Goal: Transaction & Acquisition: Purchase product/service

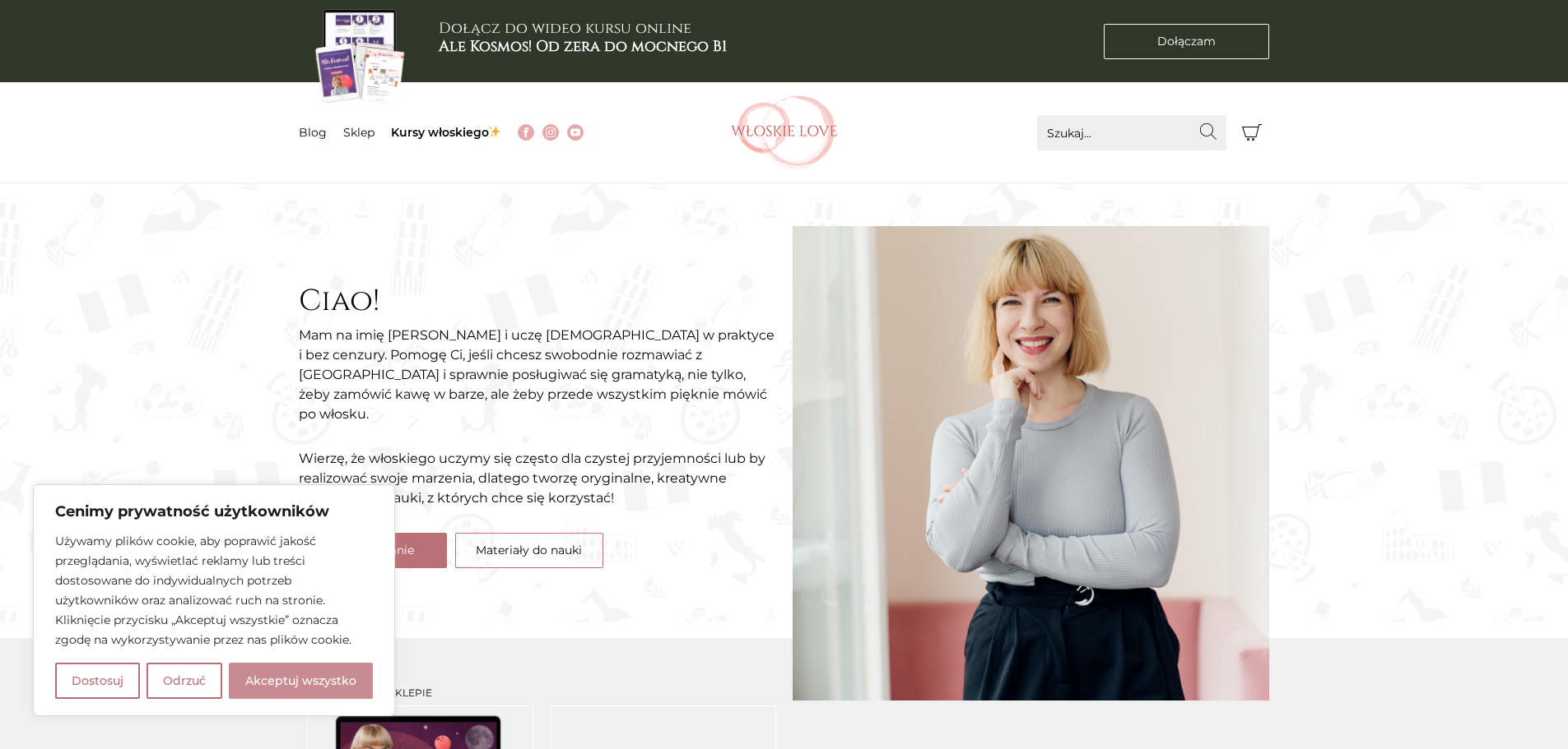
click at [334, 675] on button "Akceptuj wszystko" at bounding box center [301, 681] width 144 height 36
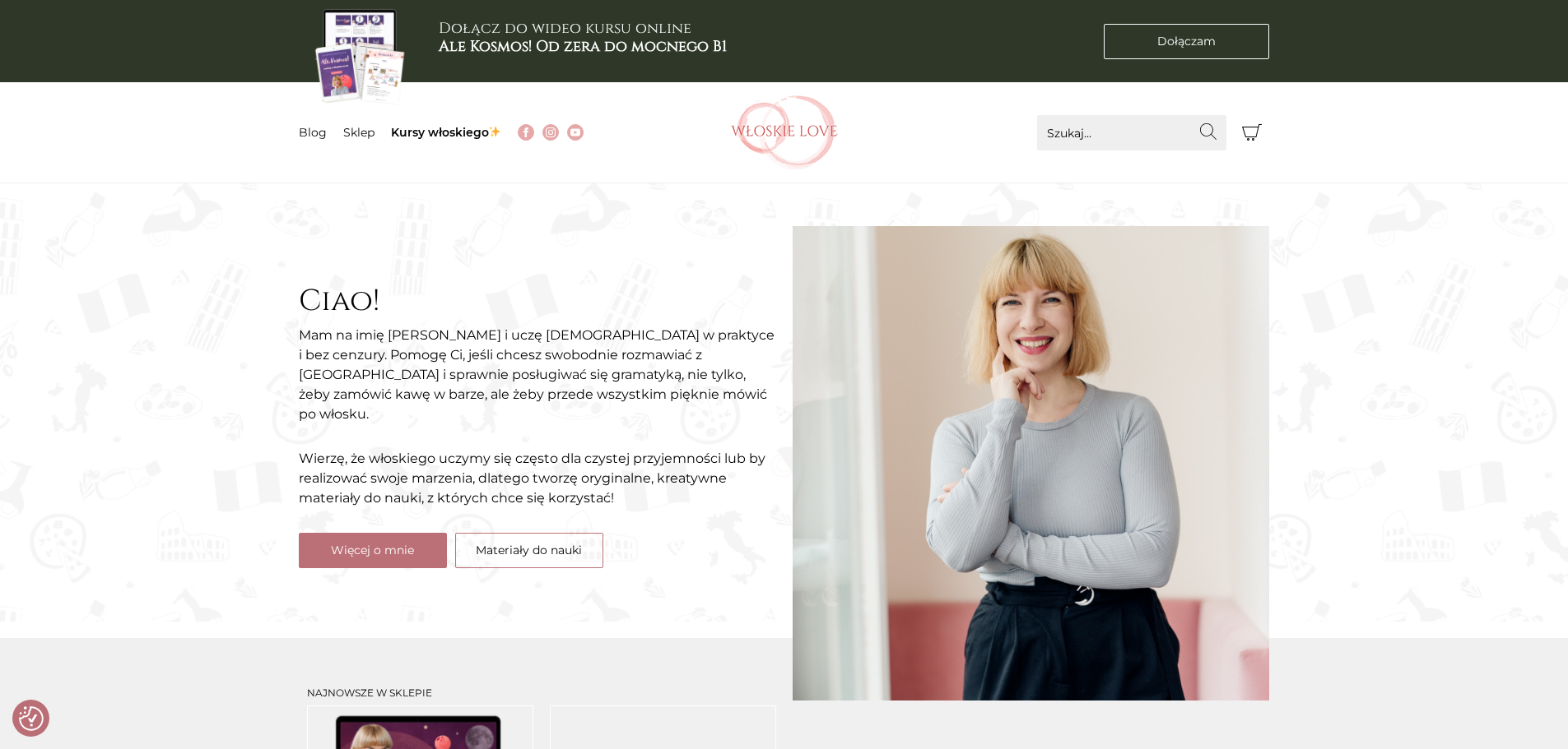
checkbox input "true"
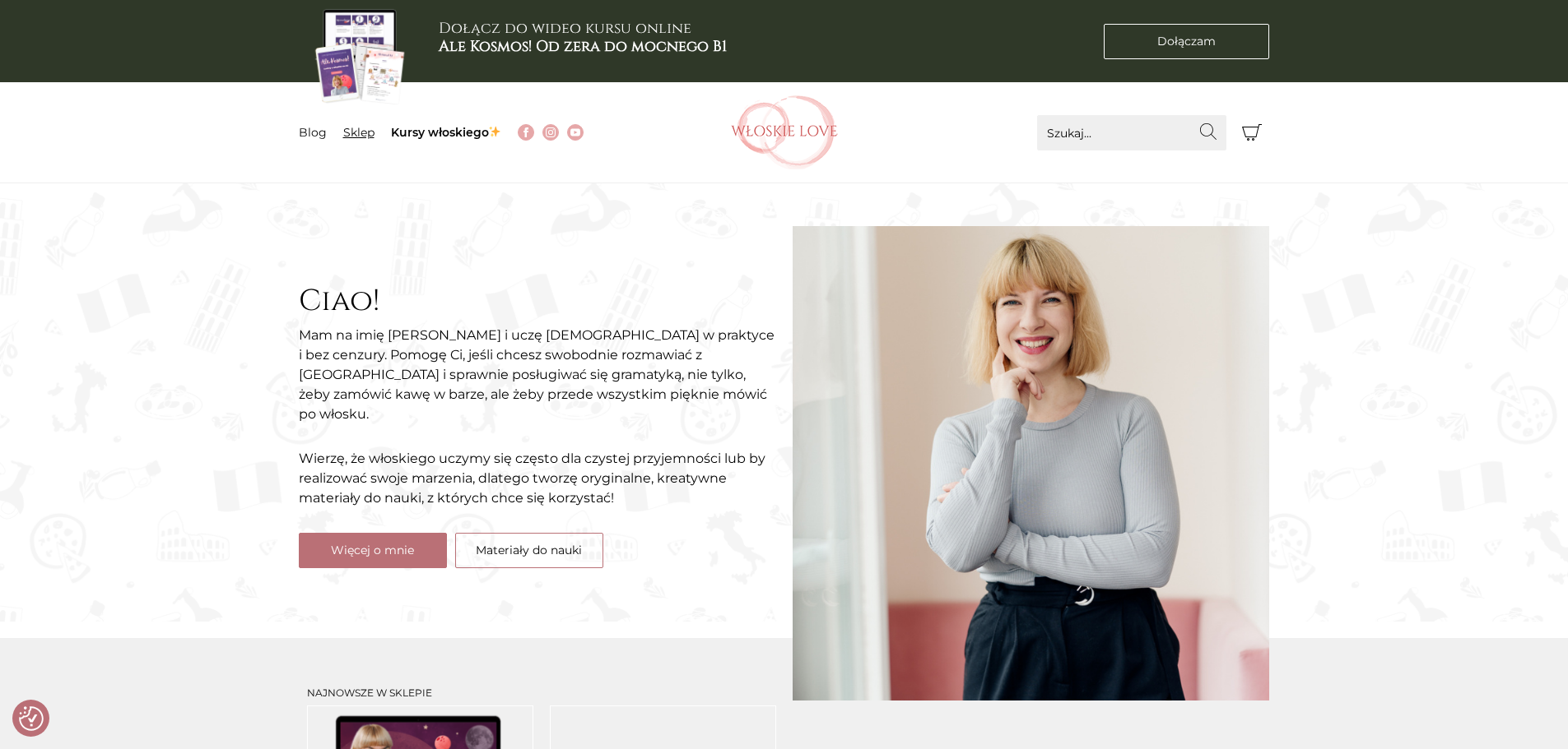
click at [353, 133] on link "Sklep" at bounding box center [359, 132] width 32 height 15
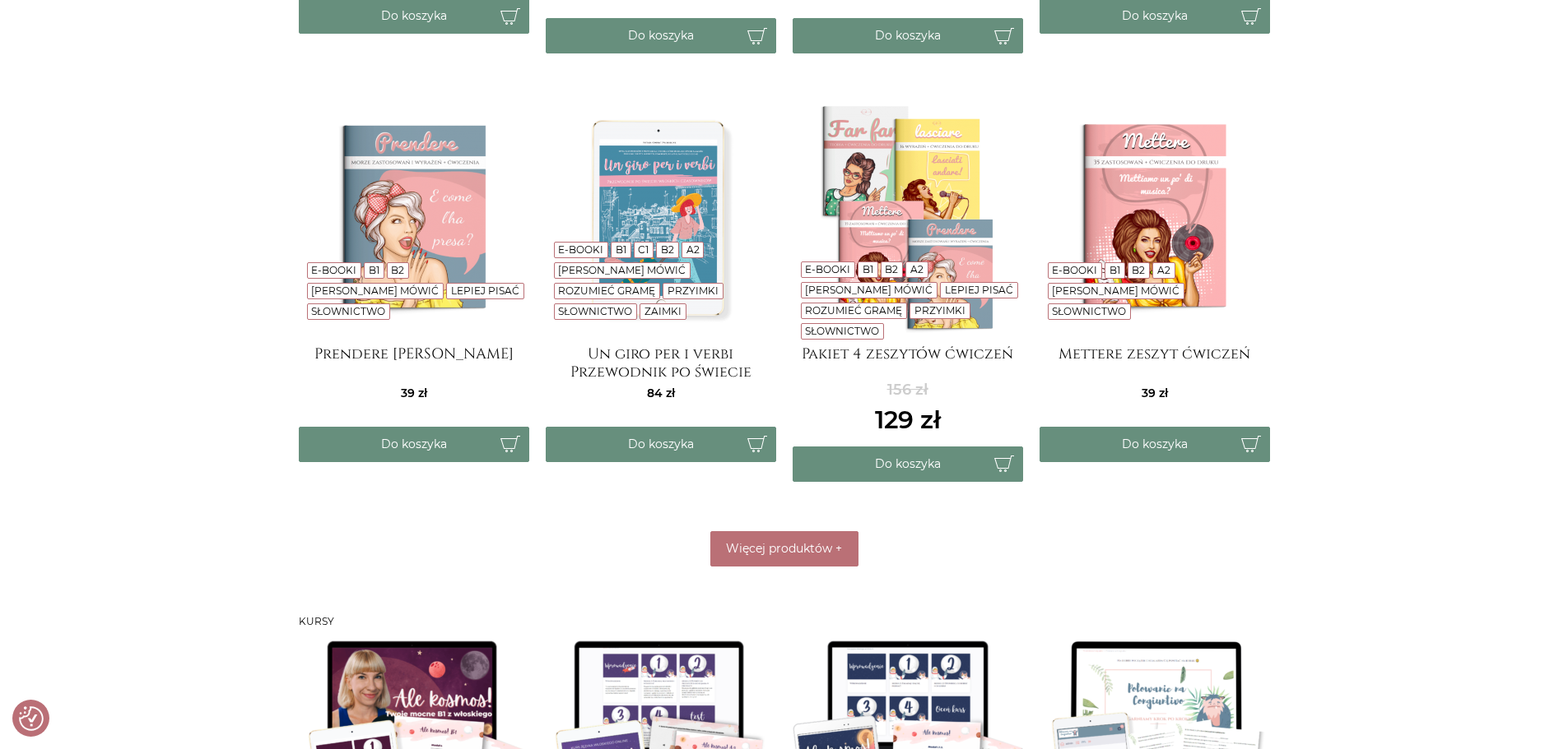
scroll to position [740, 0]
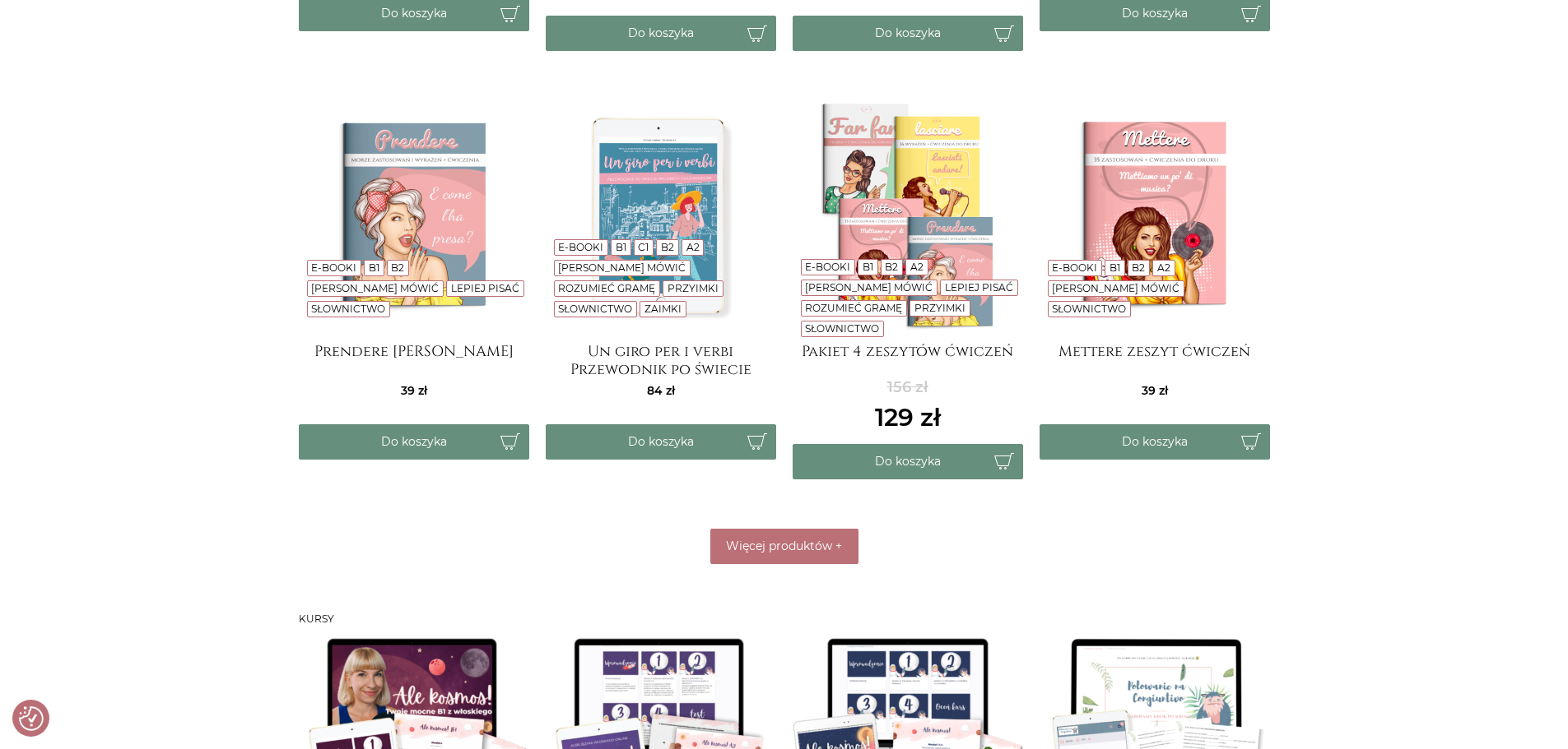
click at [654, 203] on img at bounding box center [661, 216] width 231 height 230
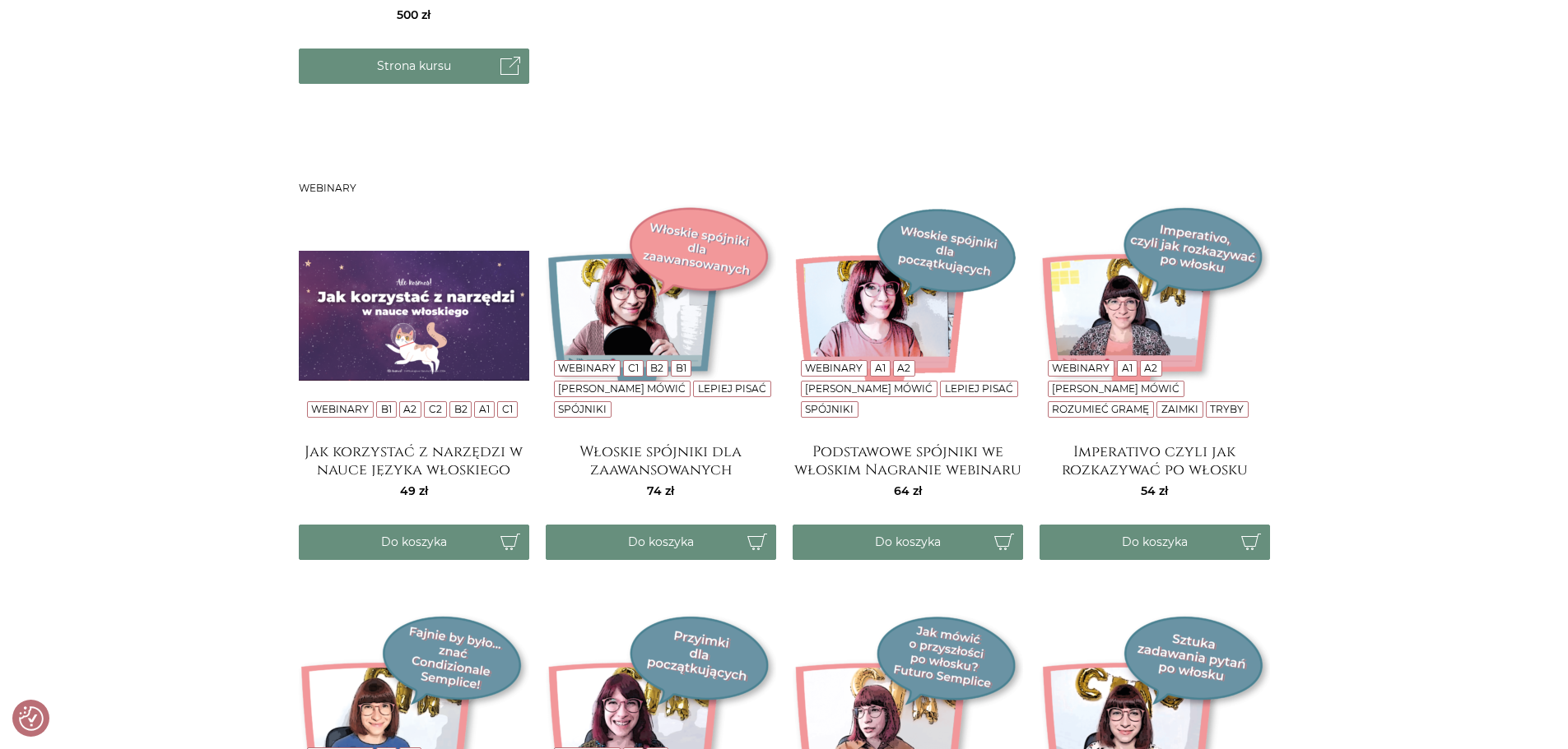
scroll to position [2138, 0]
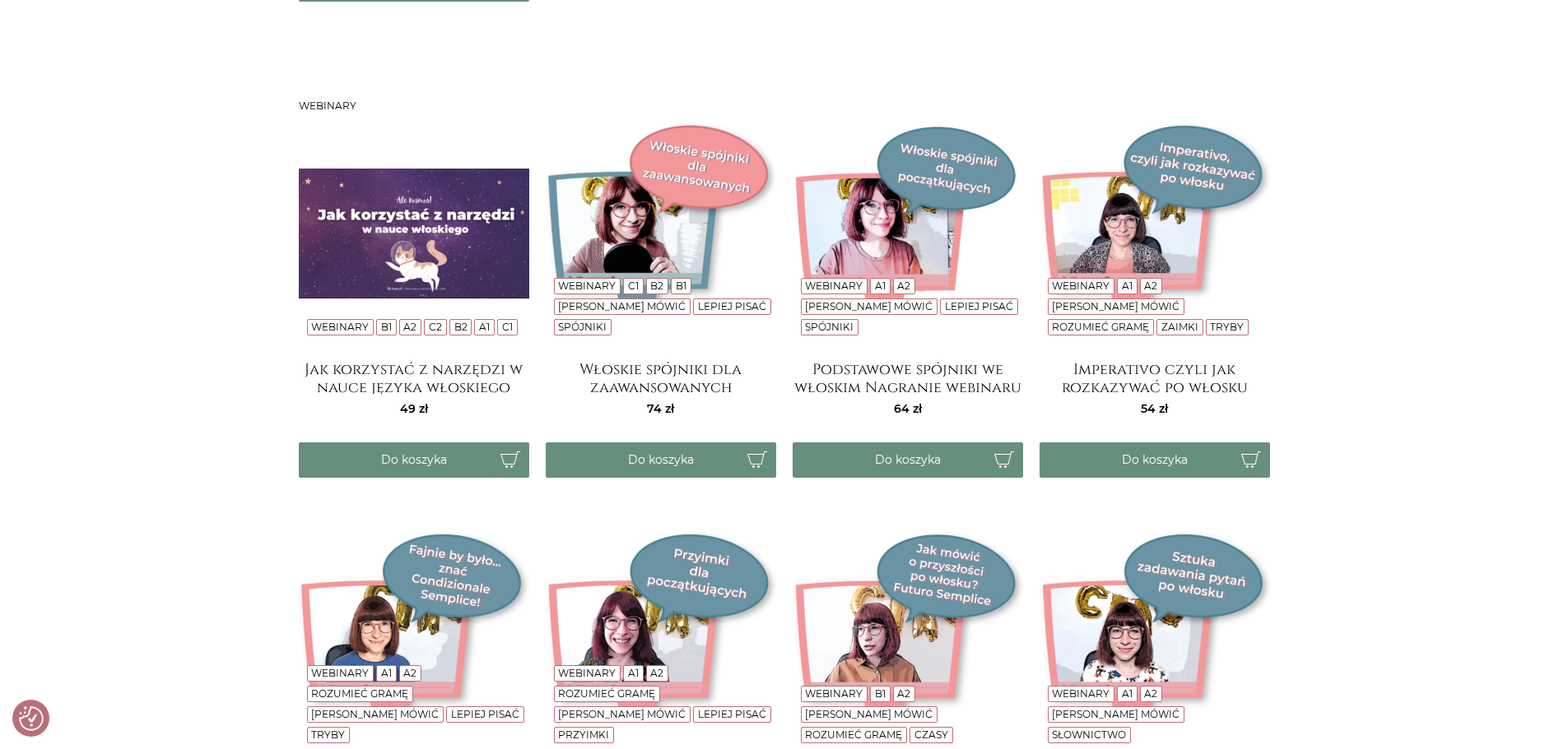
click at [566, 206] on img at bounding box center [661, 233] width 231 height 230
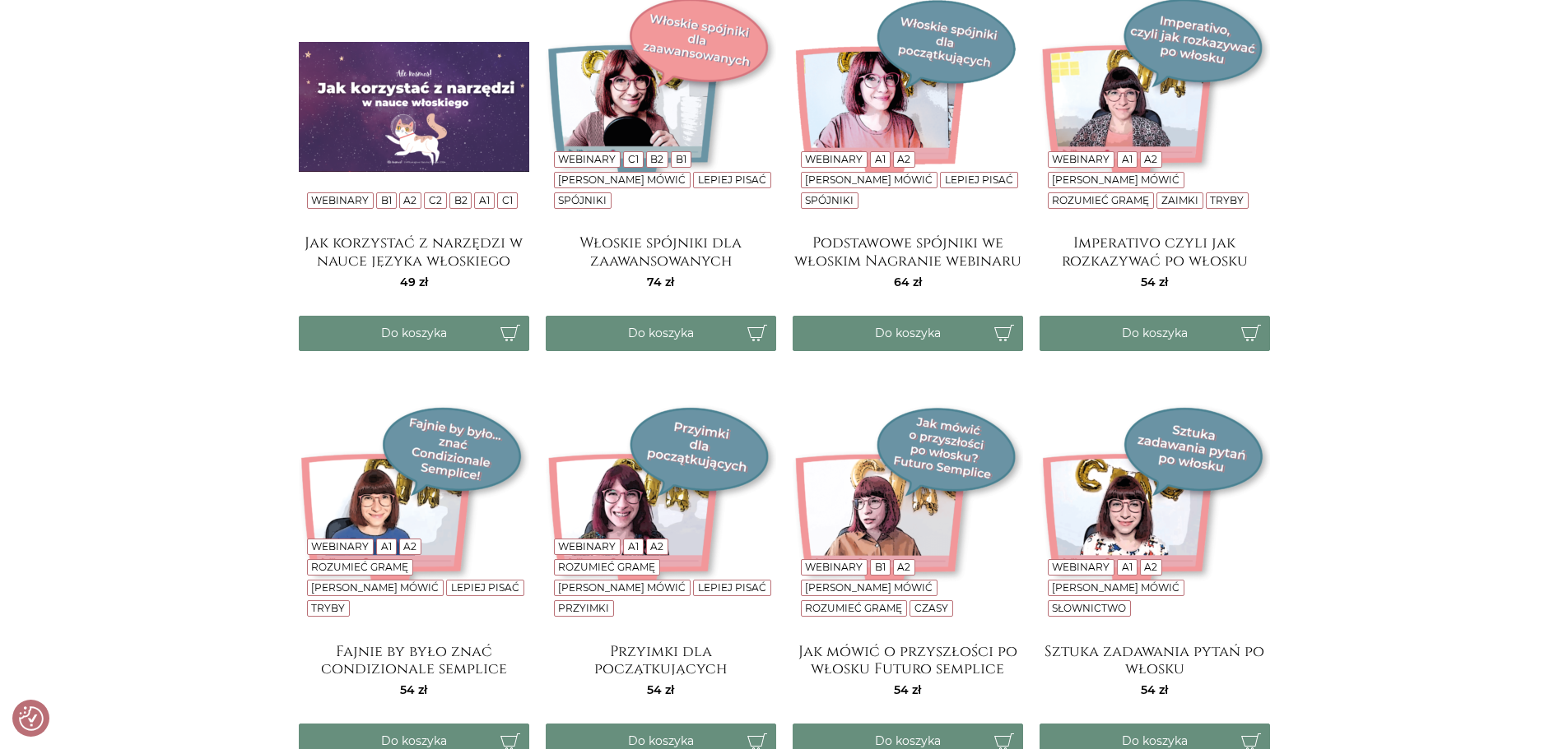
scroll to position [2632, 0]
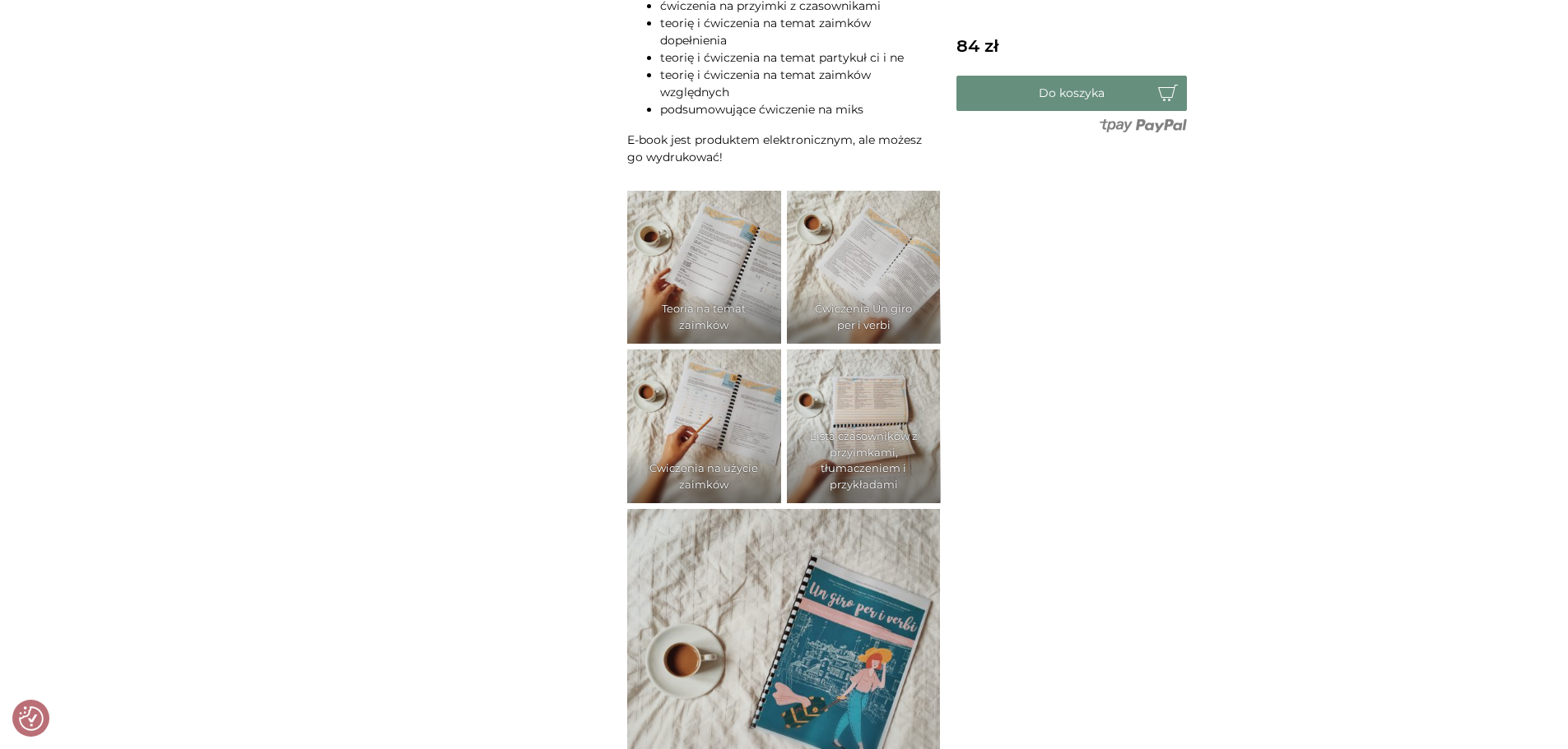
scroll to position [987, 0]
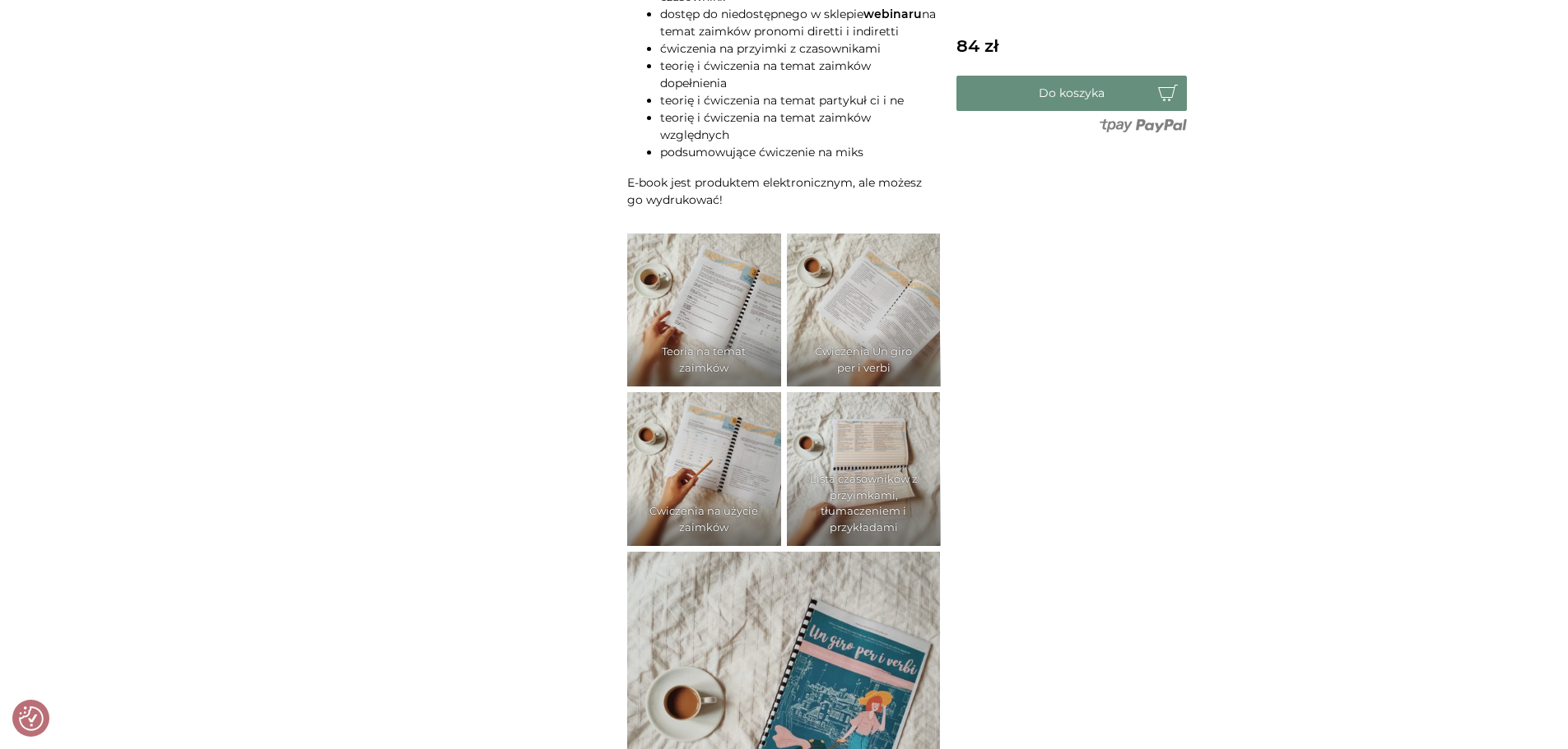
click at [726, 314] on img at bounding box center [704, 311] width 154 height 154
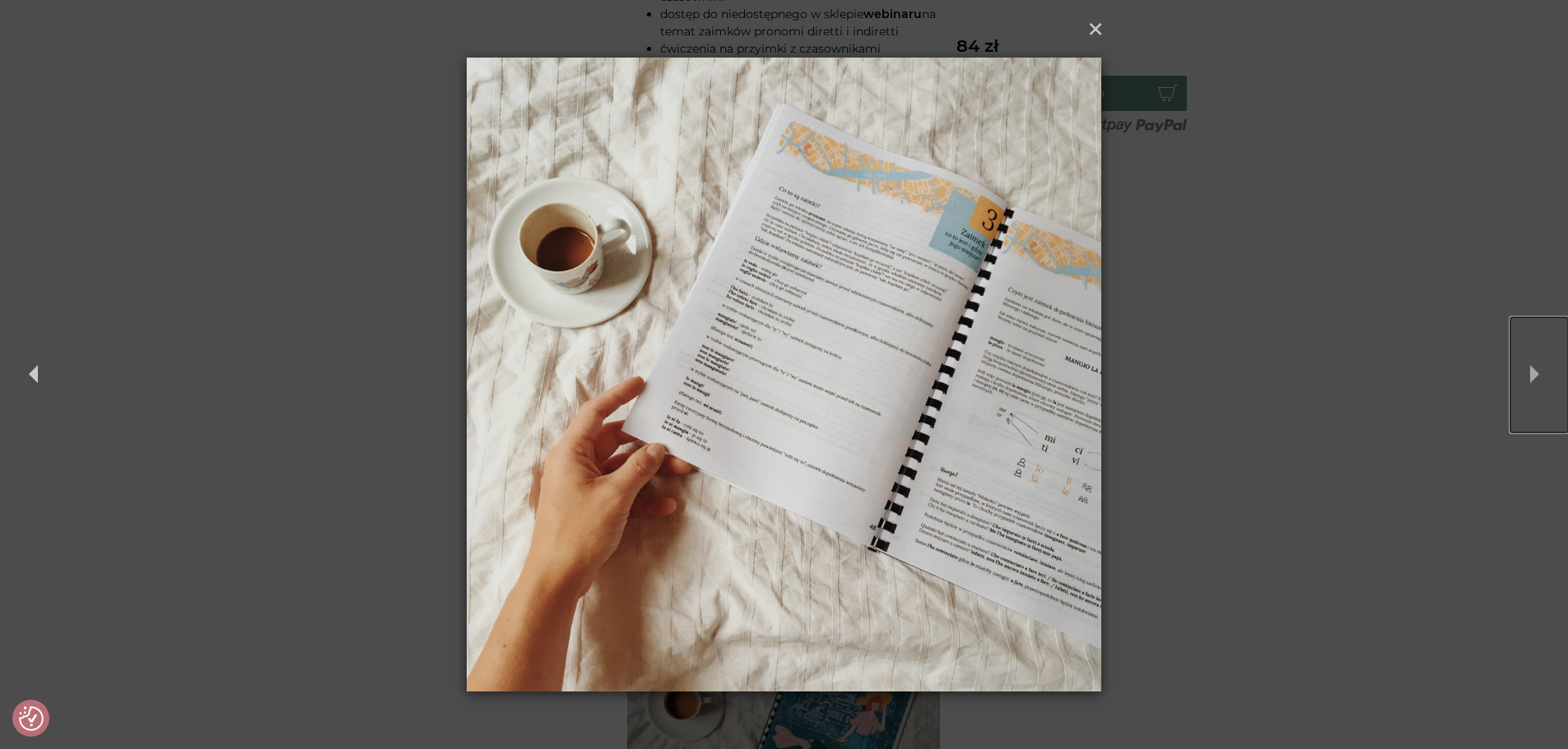
click at [1530, 371] on button "Next" at bounding box center [1539, 374] width 58 height 115
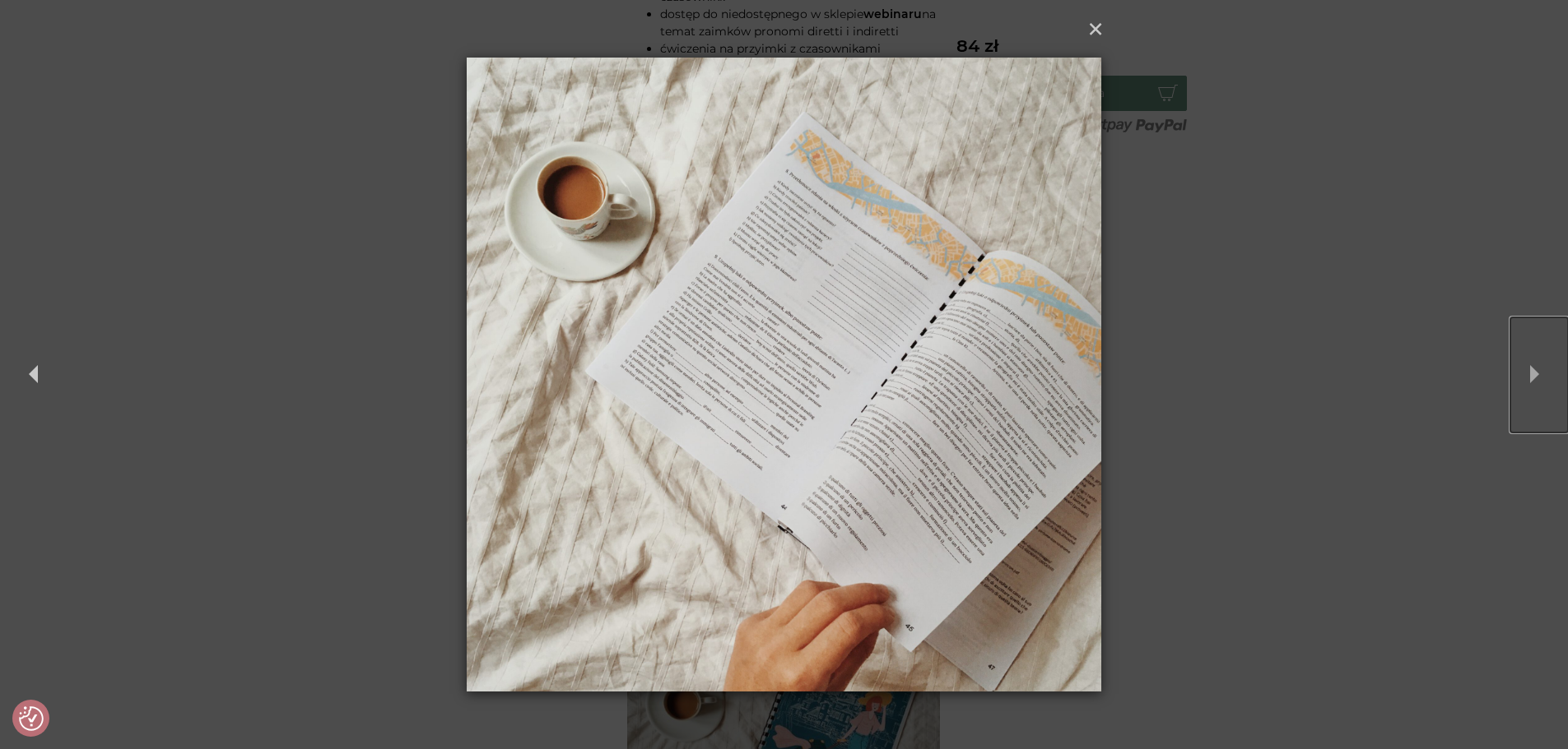
click at [1530, 371] on button "Next" at bounding box center [1539, 374] width 58 height 115
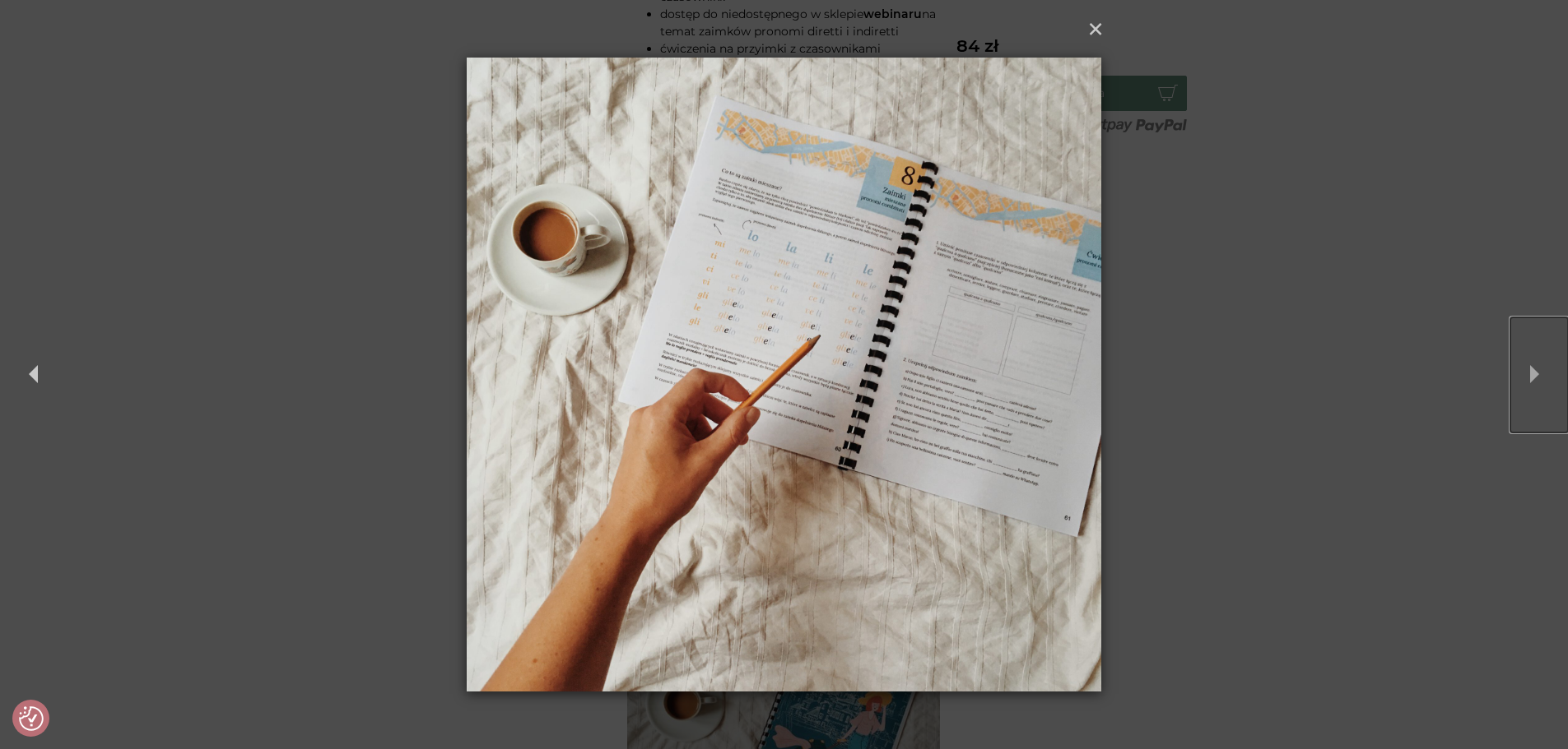
click at [1530, 371] on button "Next" at bounding box center [1539, 374] width 58 height 115
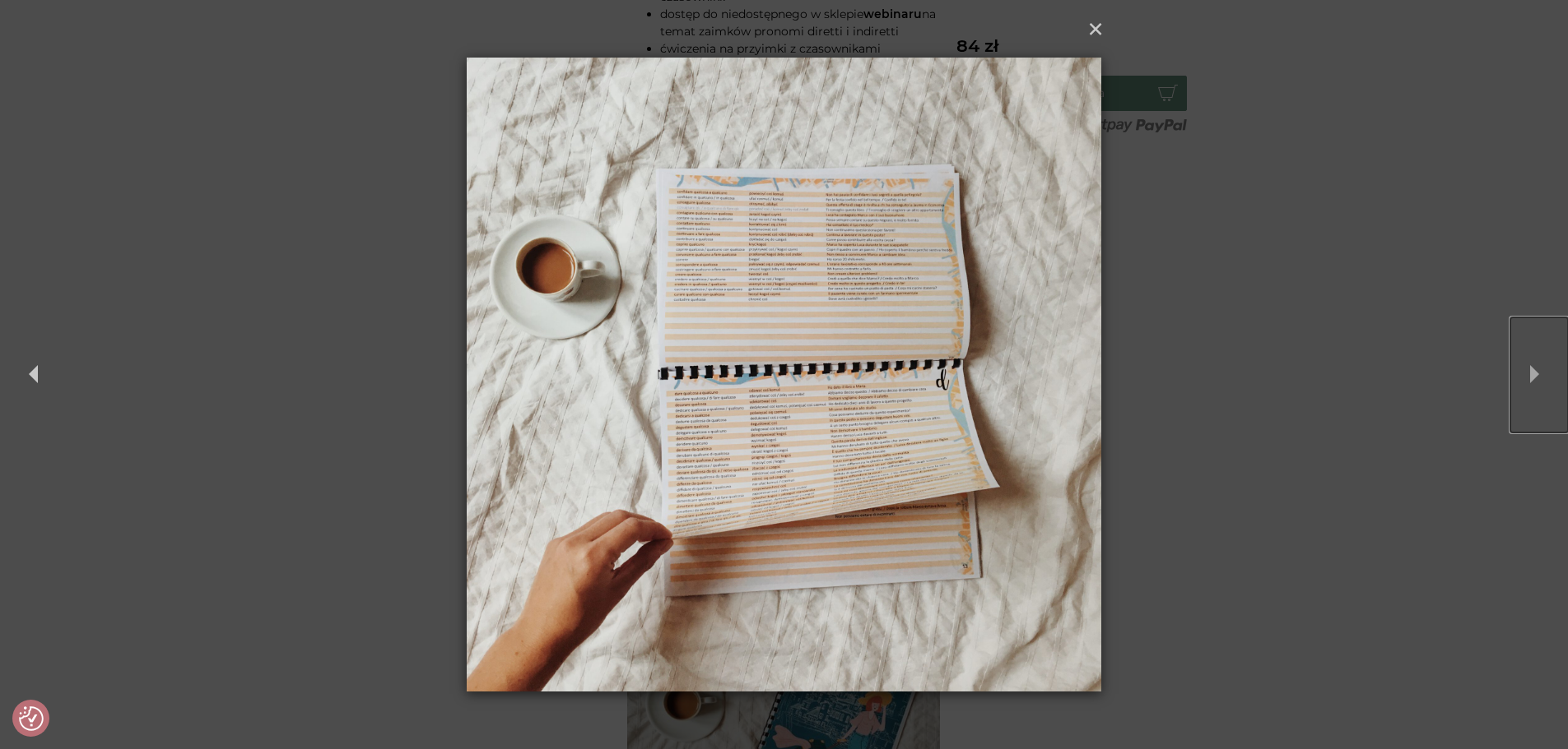
click at [1530, 371] on button "Next" at bounding box center [1539, 374] width 58 height 115
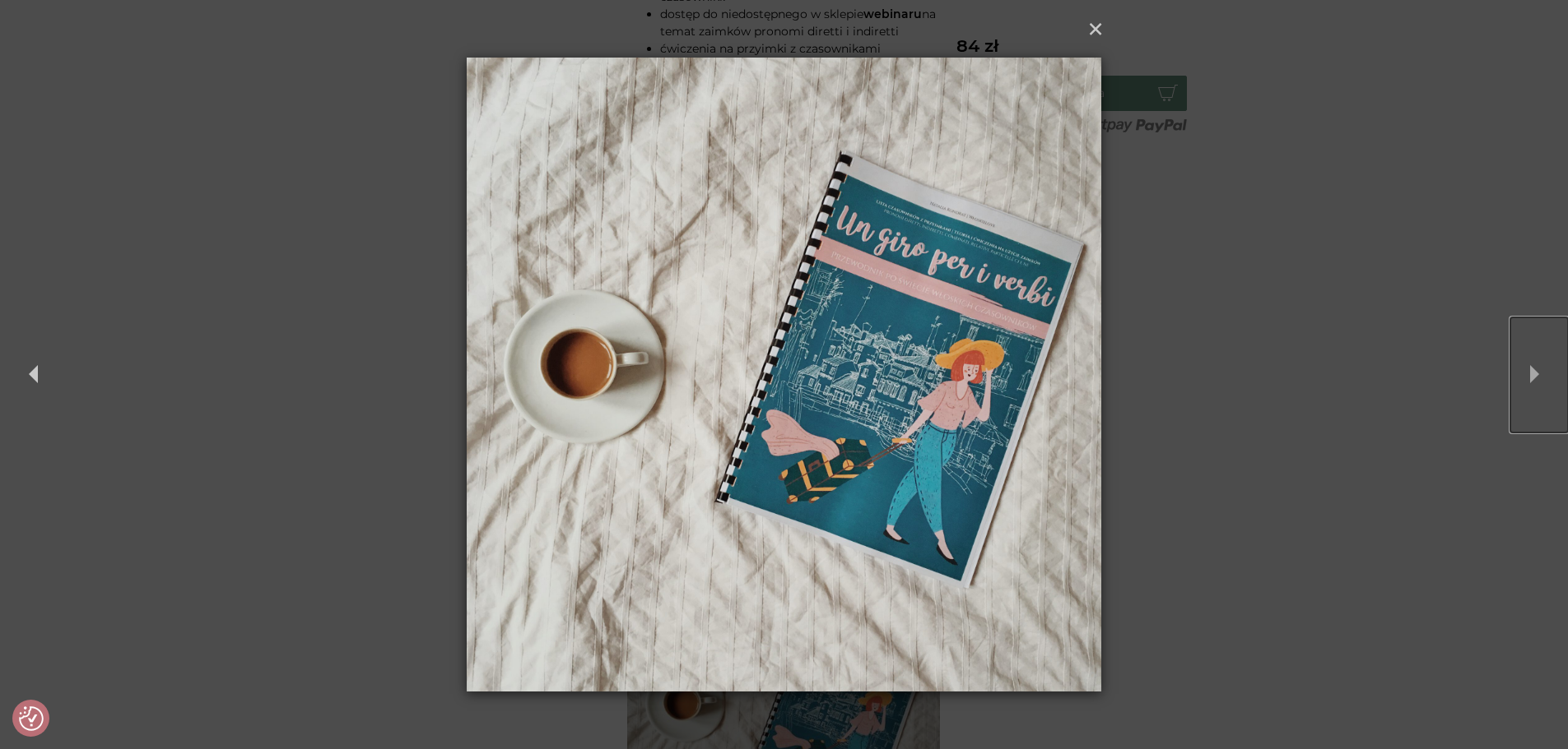
click at [1530, 371] on button "Next" at bounding box center [1539, 374] width 58 height 115
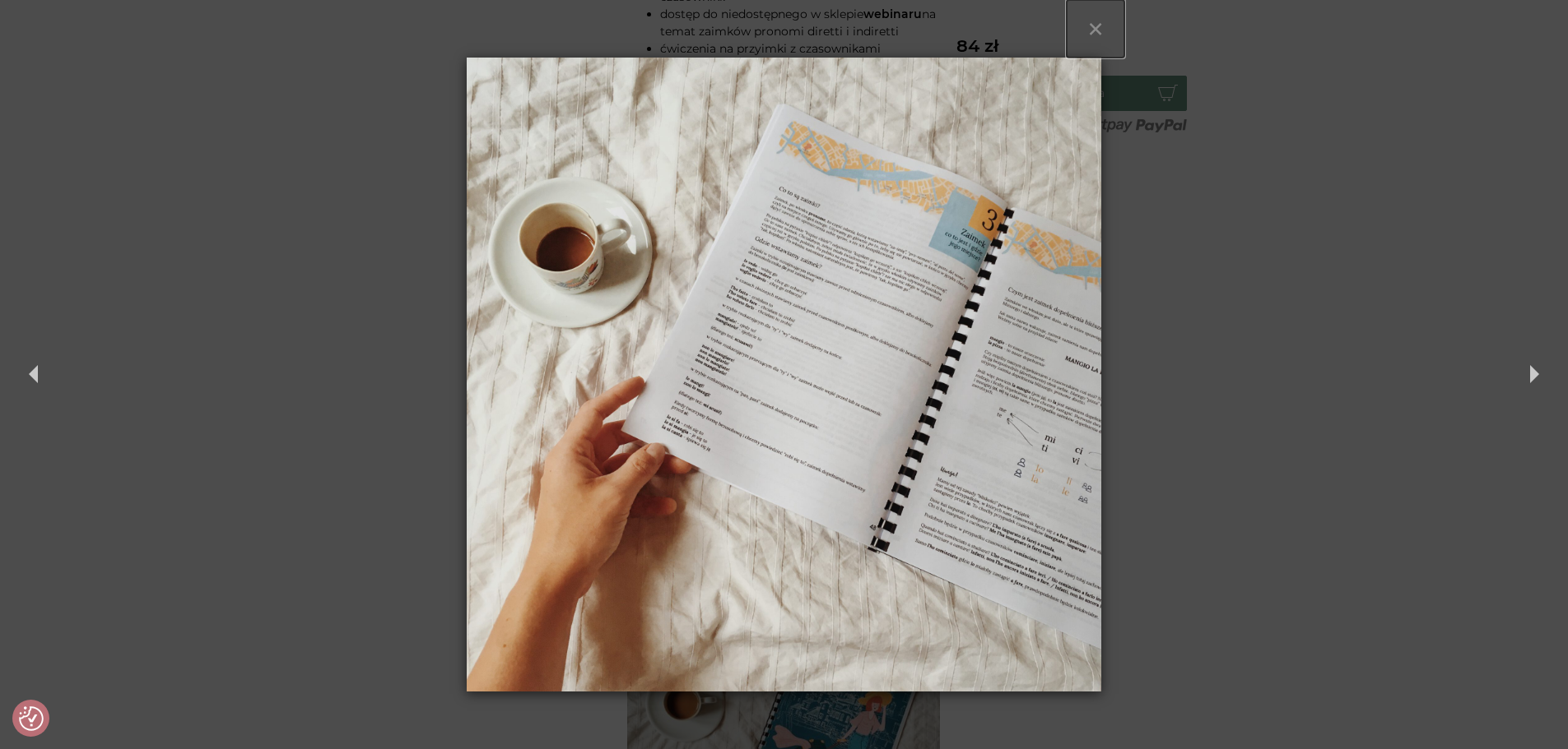
click at [1098, 20] on button "×" at bounding box center [1096, 29] width 58 height 58
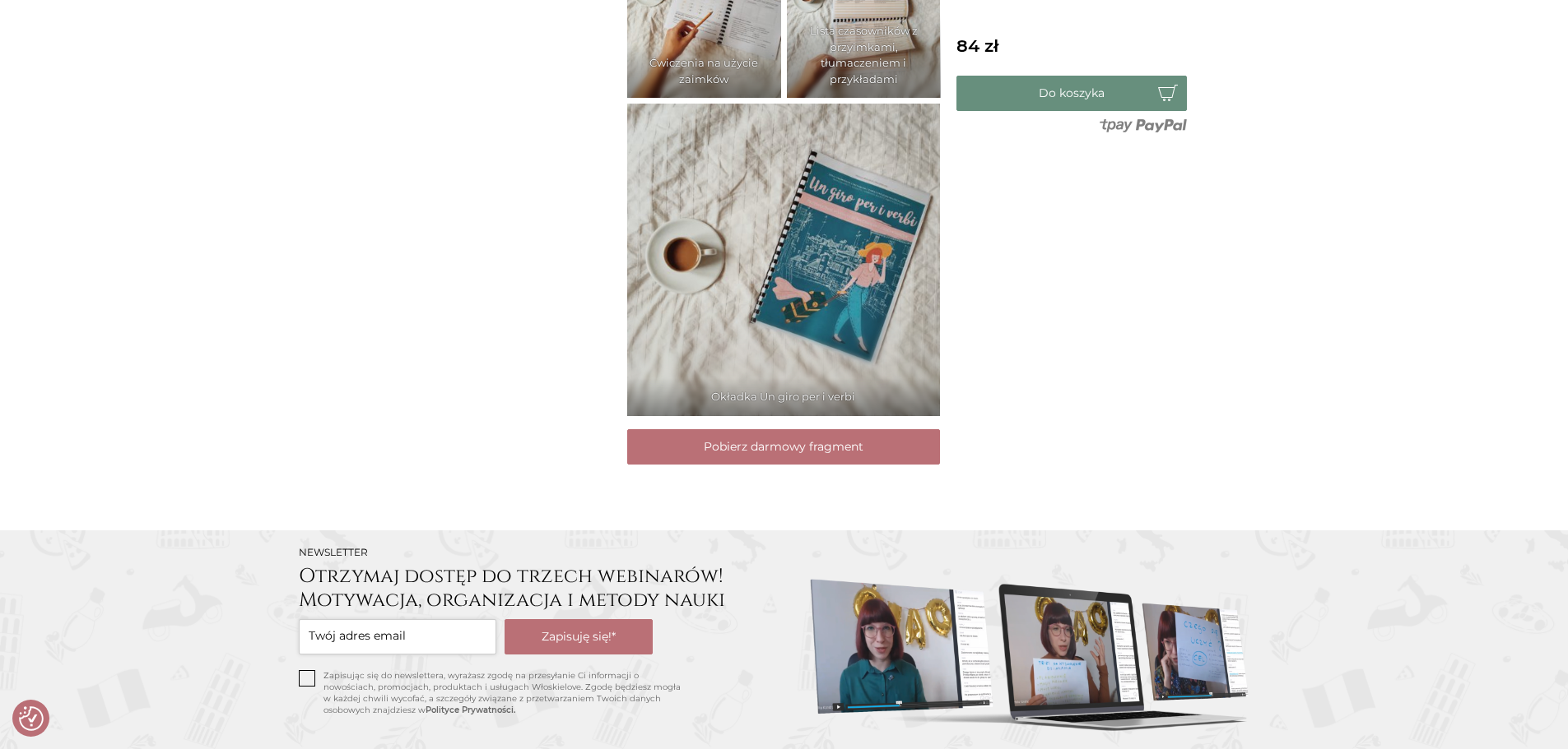
scroll to position [1728, 0]
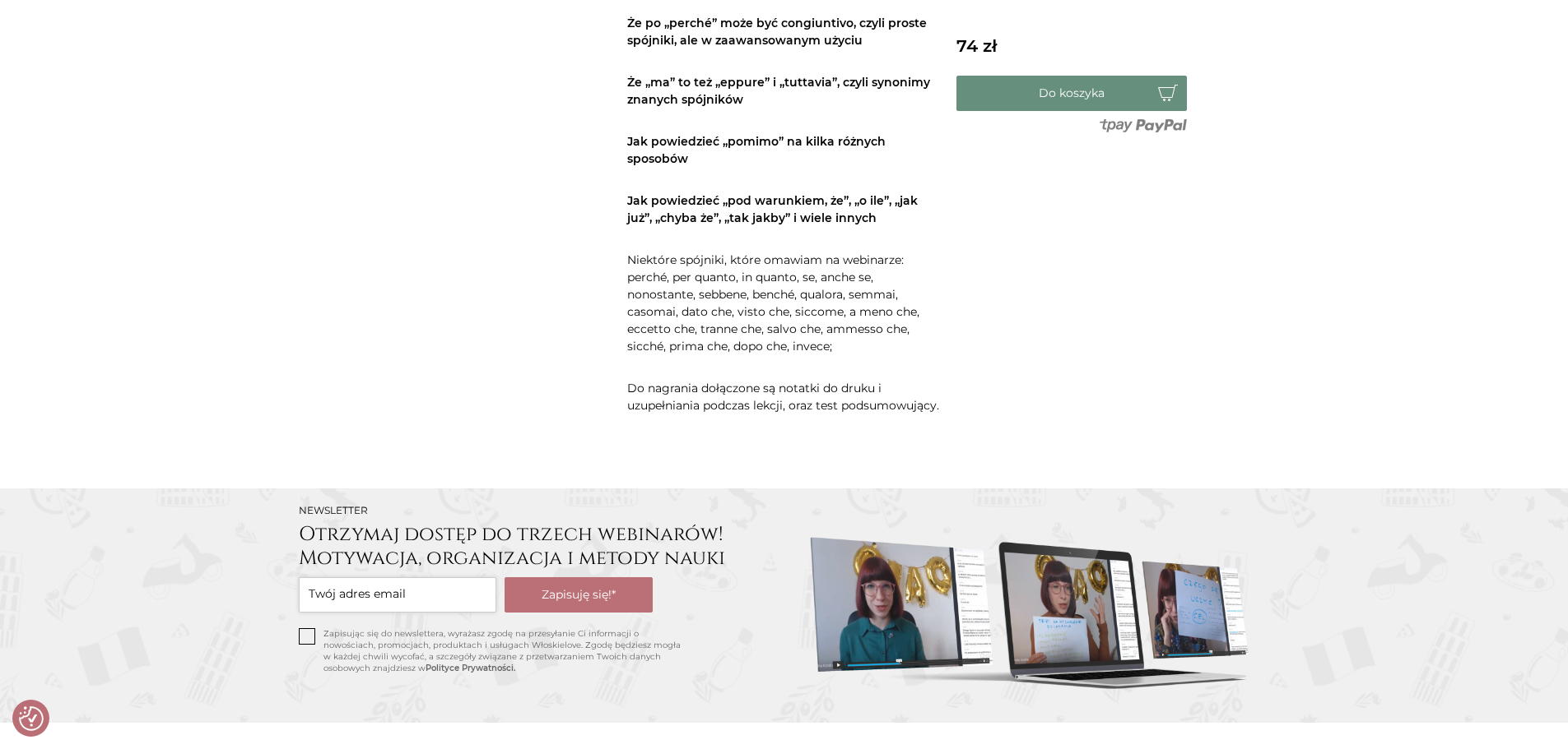
scroll to position [658, 0]
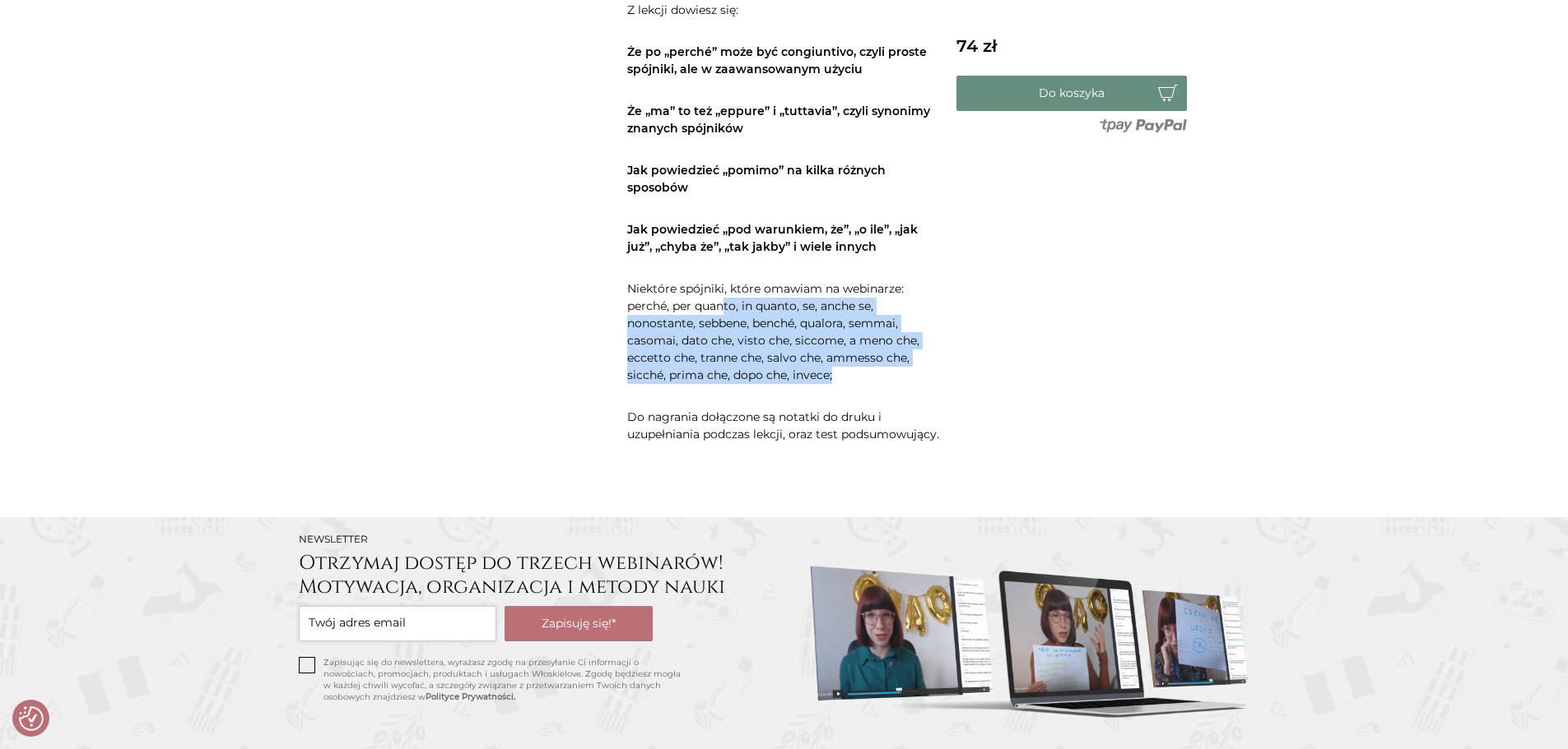
drag, startPoint x: 727, startPoint y: 303, endPoint x: 912, endPoint y: 371, distance: 197.1
click at [912, 371] on p "Niektóre spójniki, które omawiam na webinarze: perché, per quanto, in quanto, s…" at bounding box center [783, 332] width 313 height 103
